Goal: Task Accomplishment & Management: Use online tool/utility

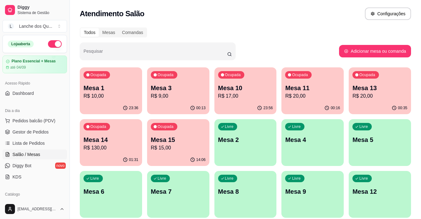
scroll to position [62, 0]
click at [43, 133] on span "Gestor de Pedidos" at bounding box center [30, 132] width 36 height 6
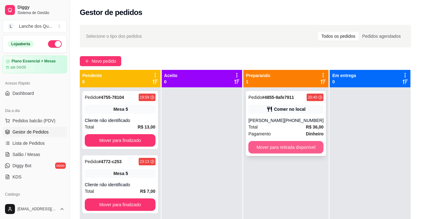
click at [289, 150] on button "Mover para retirada disponível" at bounding box center [285, 147] width 75 height 12
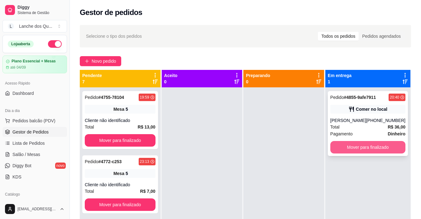
click at [379, 146] on button "Mover para finalizado" at bounding box center [367, 147] width 75 height 12
